Goal: Task Accomplishment & Management: Manage account settings

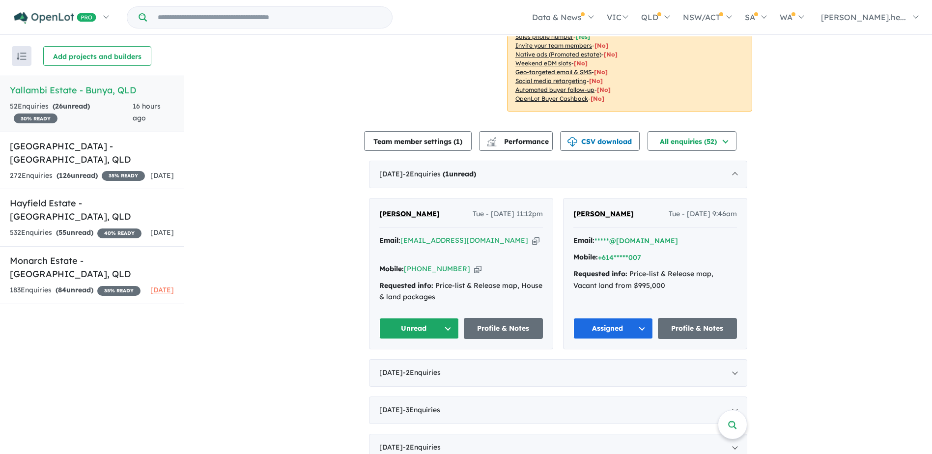
scroll to position [246, 0]
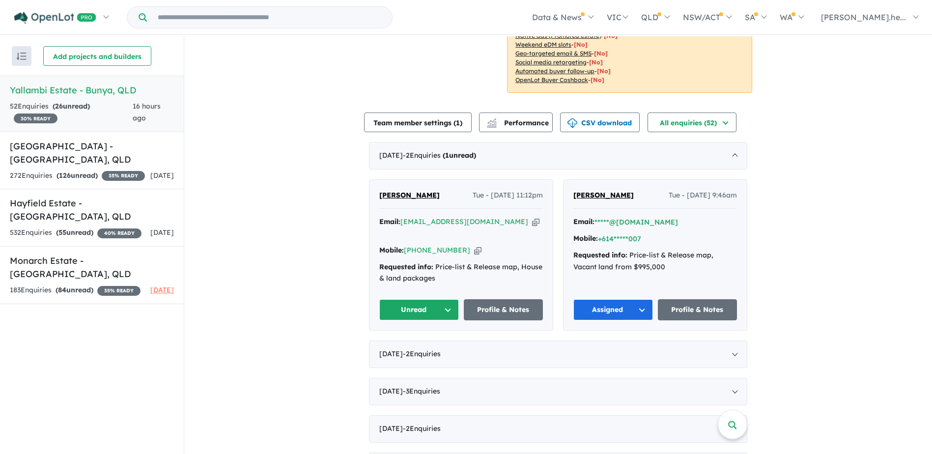
click at [437, 300] on button "Unread" at bounding box center [419, 309] width 80 height 21
click at [415, 344] on button "Assigned" at bounding box center [422, 355] width 85 height 23
click at [395, 198] on span "[PERSON_NAME]" at bounding box center [409, 195] width 60 height 9
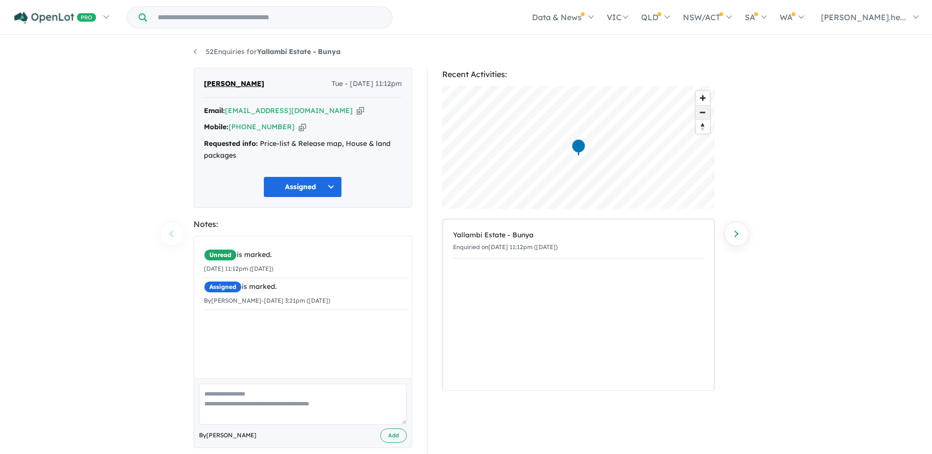
click at [701, 116] on span "Zoom out" at bounding box center [702, 113] width 14 height 14
click at [708, 112] on span "Zoom out" at bounding box center [702, 113] width 14 height 14
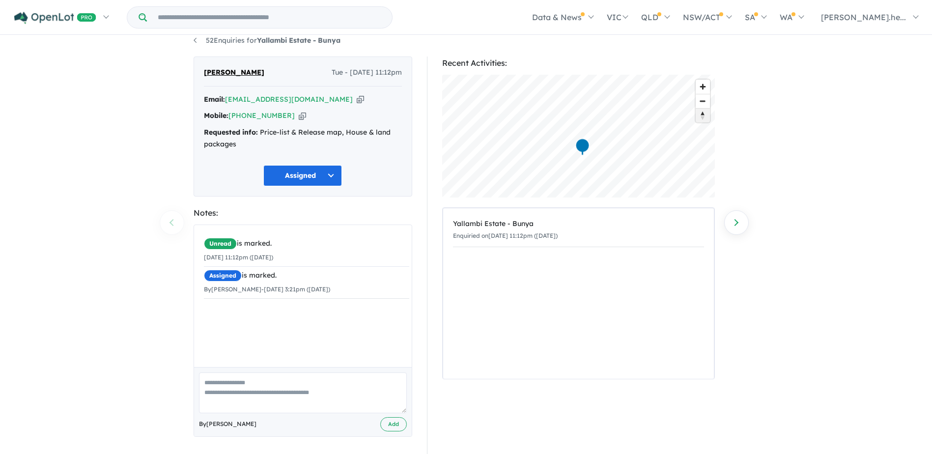
scroll to position [14, 0]
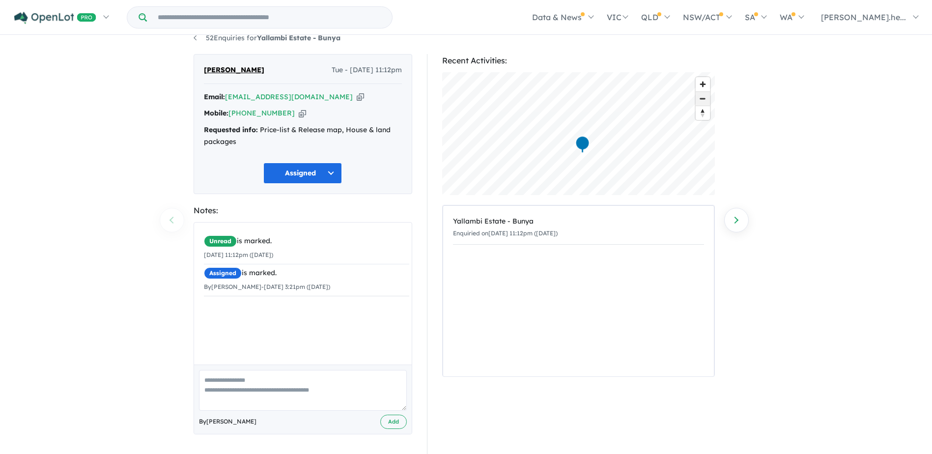
click at [703, 102] on span "Zoom out" at bounding box center [702, 99] width 14 height 14
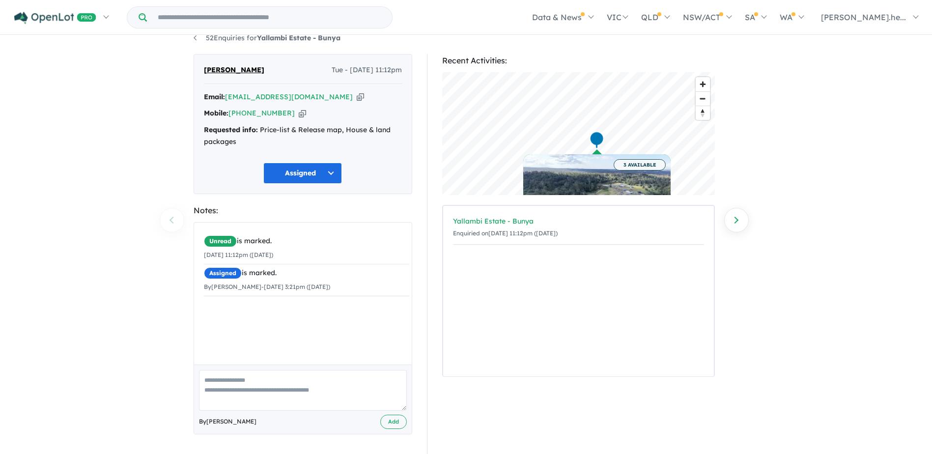
scroll to position [0, 0]
click at [357, 96] on icon "button" at bounding box center [360, 97] width 7 height 10
